Goal: Task Accomplishment & Management: Manage account settings

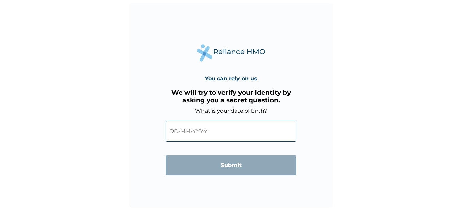
click at [172, 132] on input "text" at bounding box center [231, 131] width 131 height 21
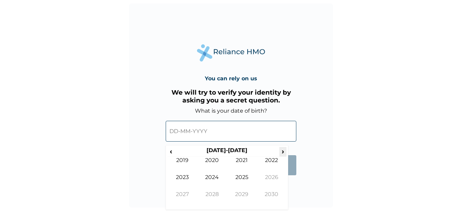
click at [281, 152] on span "›" at bounding box center [282, 151] width 7 height 9
click at [184, 133] on input "text" at bounding box center [231, 131] width 131 height 21
click at [169, 130] on input "text" at bounding box center [231, 131] width 131 height 21
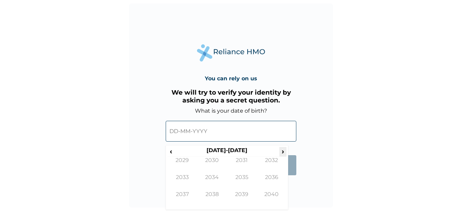
click at [283, 154] on span "›" at bounding box center [282, 151] width 7 height 9
click at [173, 153] on span "‹" at bounding box center [170, 151] width 7 height 9
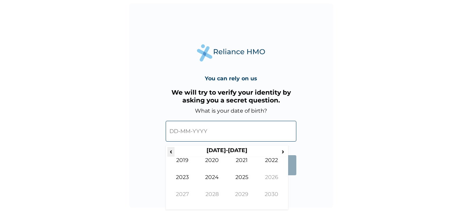
click at [173, 153] on span "‹" at bounding box center [170, 151] width 7 height 9
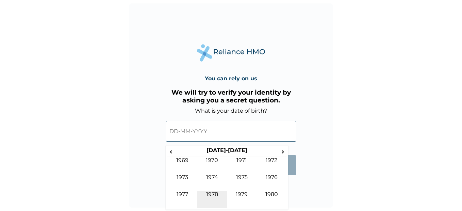
click at [213, 193] on td "1978" at bounding box center [212, 199] width 30 height 17
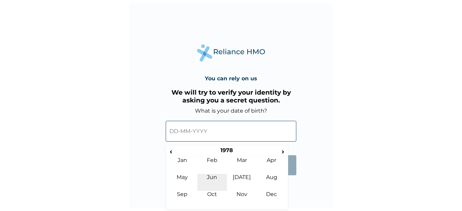
click at [210, 176] on td "Jun" at bounding box center [212, 182] width 30 height 17
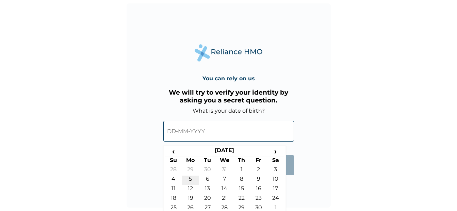
click at [192, 179] on td "5" at bounding box center [190, 181] width 17 height 10
type input "05-06-1978"
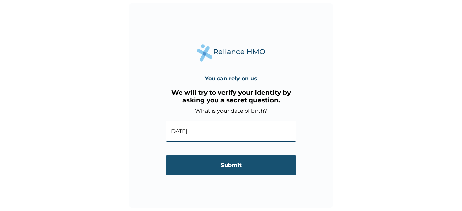
click at [237, 164] on input "Submit" at bounding box center [231, 165] width 131 height 20
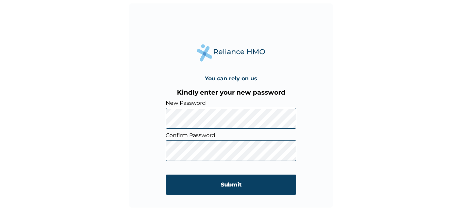
click at [313, 143] on div "You can rely on us Kindly enter your new password New Password Confirm Password…" at bounding box center [231, 105] width 204 height 204
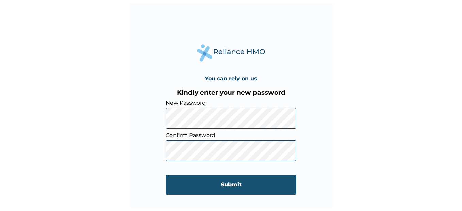
click at [233, 184] on input "Submit" at bounding box center [231, 185] width 131 height 20
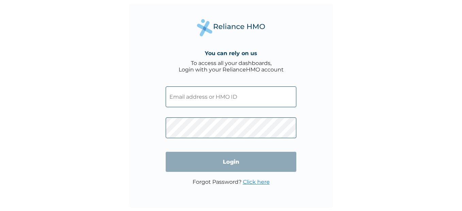
type input "ENP/10796/A"
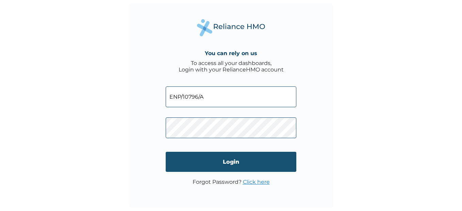
click at [220, 159] on input "Login" at bounding box center [231, 162] width 131 height 20
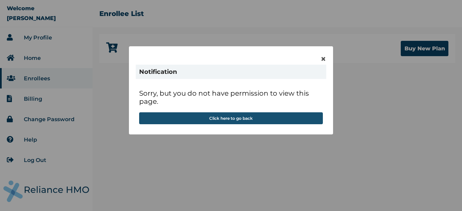
click at [228, 115] on button "Click here to go back" at bounding box center [231, 118] width 184 height 12
